Goal: Transaction & Acquisition: Obtain resource

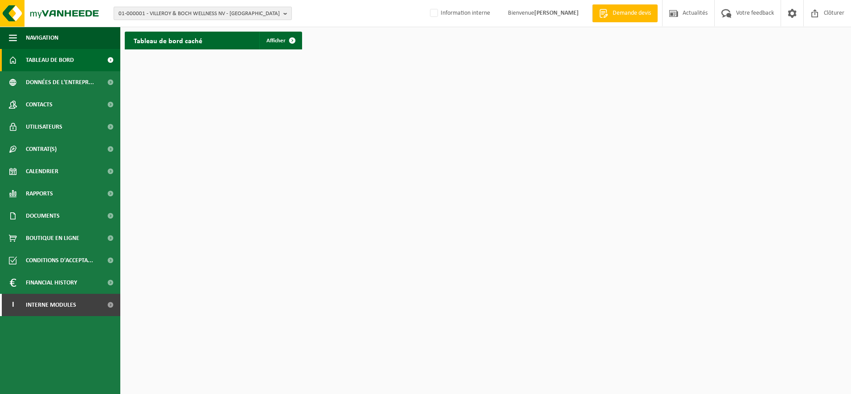
click at [166, 19] on span "01-000001 - VILLEROY & BOCH WELLNESS NV - ROESELARE" at bounding box center [198, 13] width 161 height 13
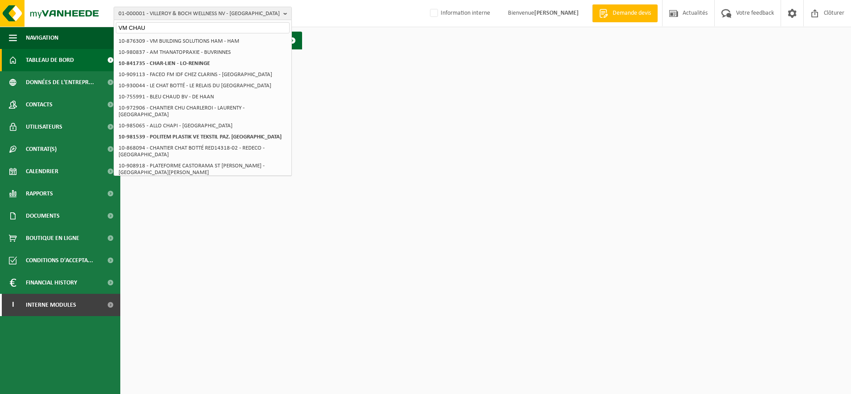
click at [161, 29] on input "VM CHAU" at bounding box center [203, 27] width 174 height 11
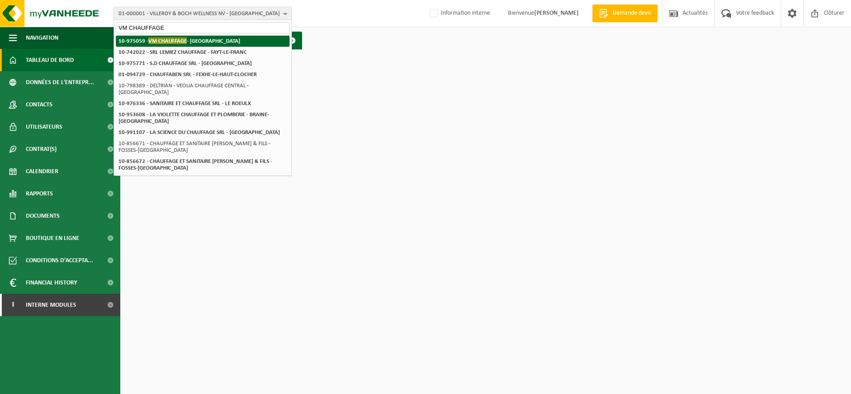
type input "VM CHAUFFAGE"
click at [160, 41] on span "VM CHAUFFAGE" at bounding box center [167, 40] width 38 height 7
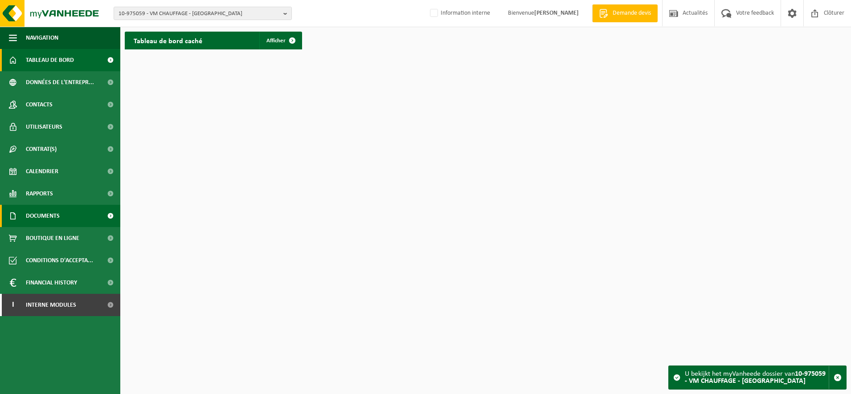
click at [41, 218] on span "Documents" at bounding box center [43, 216] width 34 height 22
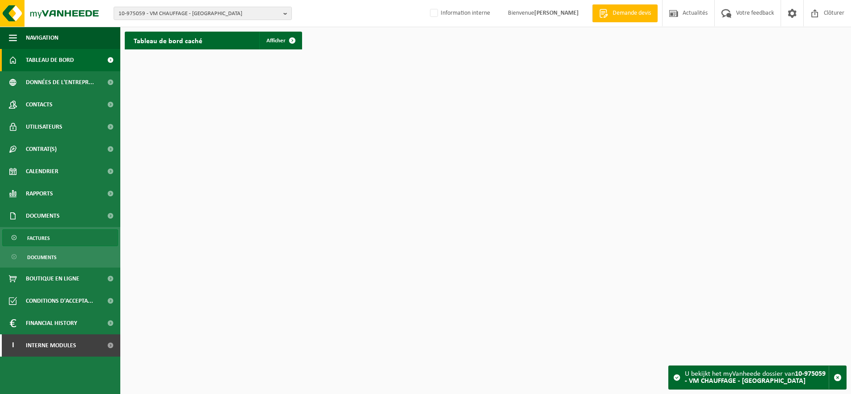
click at [41, 241] on span "Factures" at bounding box center [38, 238] width 23 height 17
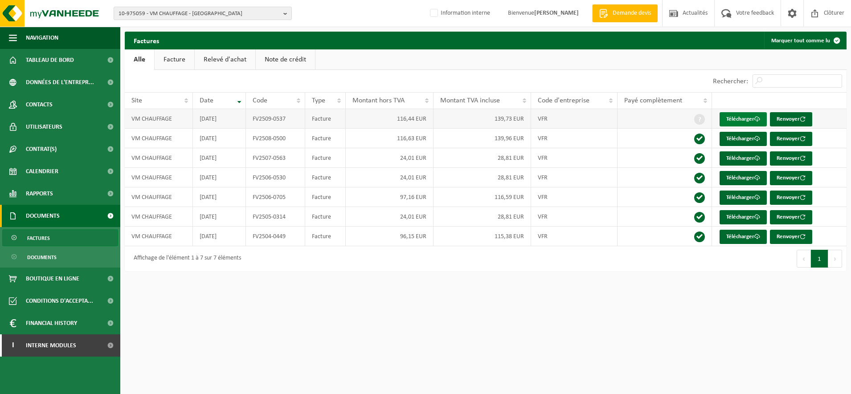
click at [739, 115] on link "Télécharger" at bounding box center [742, 119] width 47 height 14
click at [728, 140] on link "Télécharger" at bounding box center [742, 139] width 47 height 14
